Goal: Task Accomplishment & Management: Manage account settings

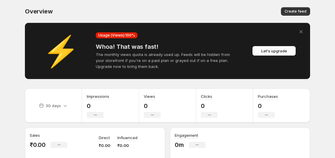
click at [268, 52] on span "Let's upgrade" at bounding box center [274, 51] width 26 height 6
